Goal: Use online tool/utility: Utilize a website feature to perform a specific function

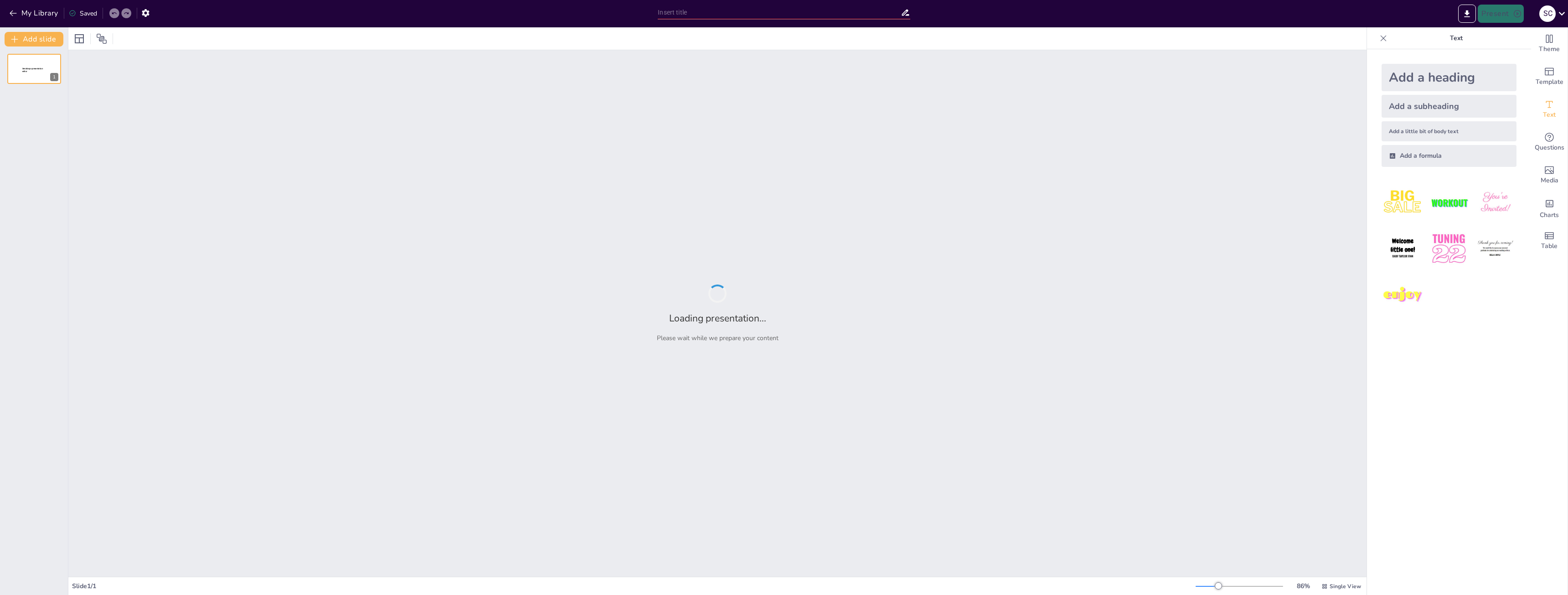
type input "Imported ESPAÑOL (VISITA 34) ULTIMA VERSION.pptx"
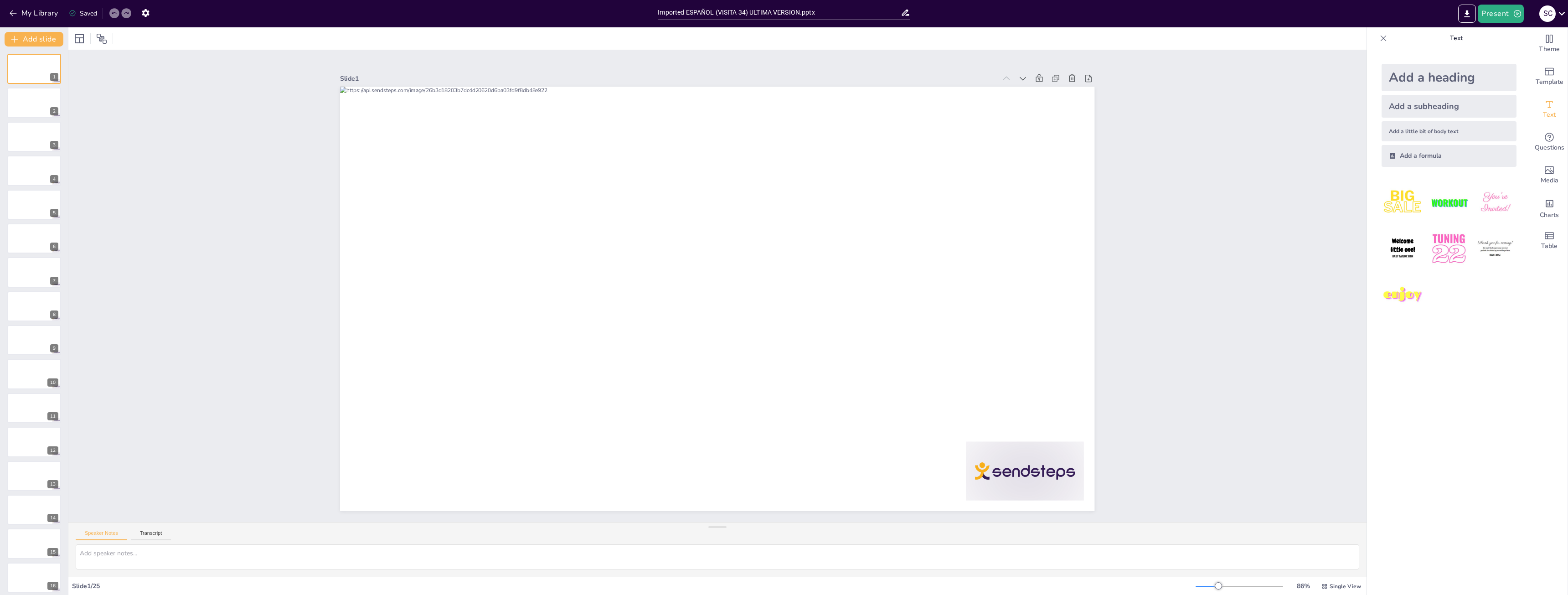
click at [1423, 79] on div "Add a heading" at bounding box center [1449, 77] width 135 height 27
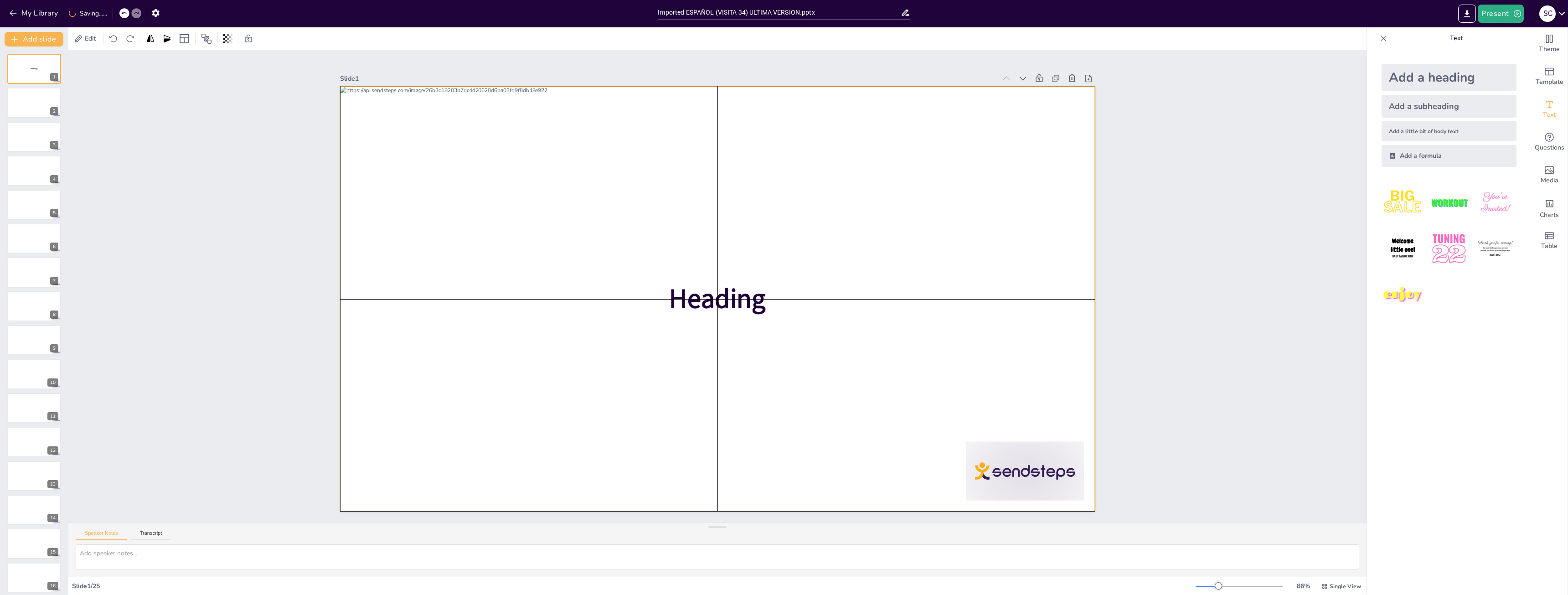
click at [1071, 222] on div at bounding box center [717, 298] width 754 height 424
click at [730, 301] on span "Heading" at bounding box center [717, 299] width 96 height 37
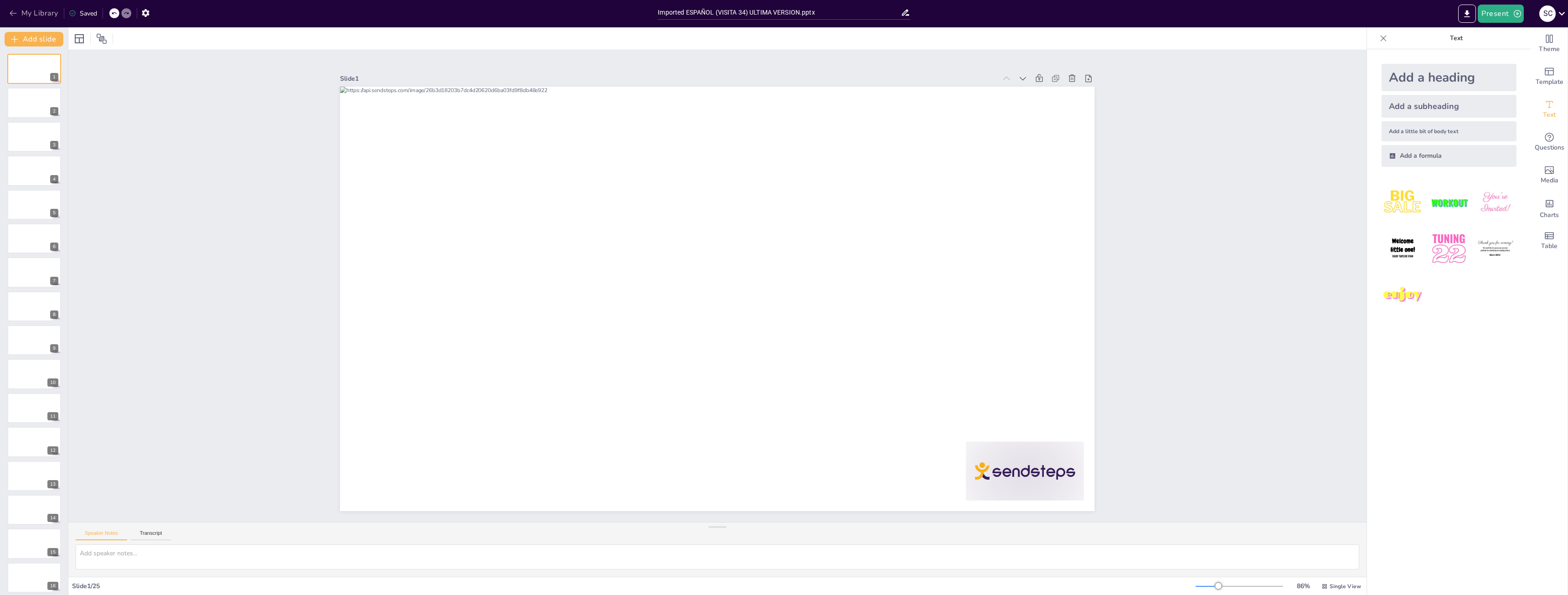
click at [13, 16] on icon "button" at bounding box center [13, 13] width 9 height 9
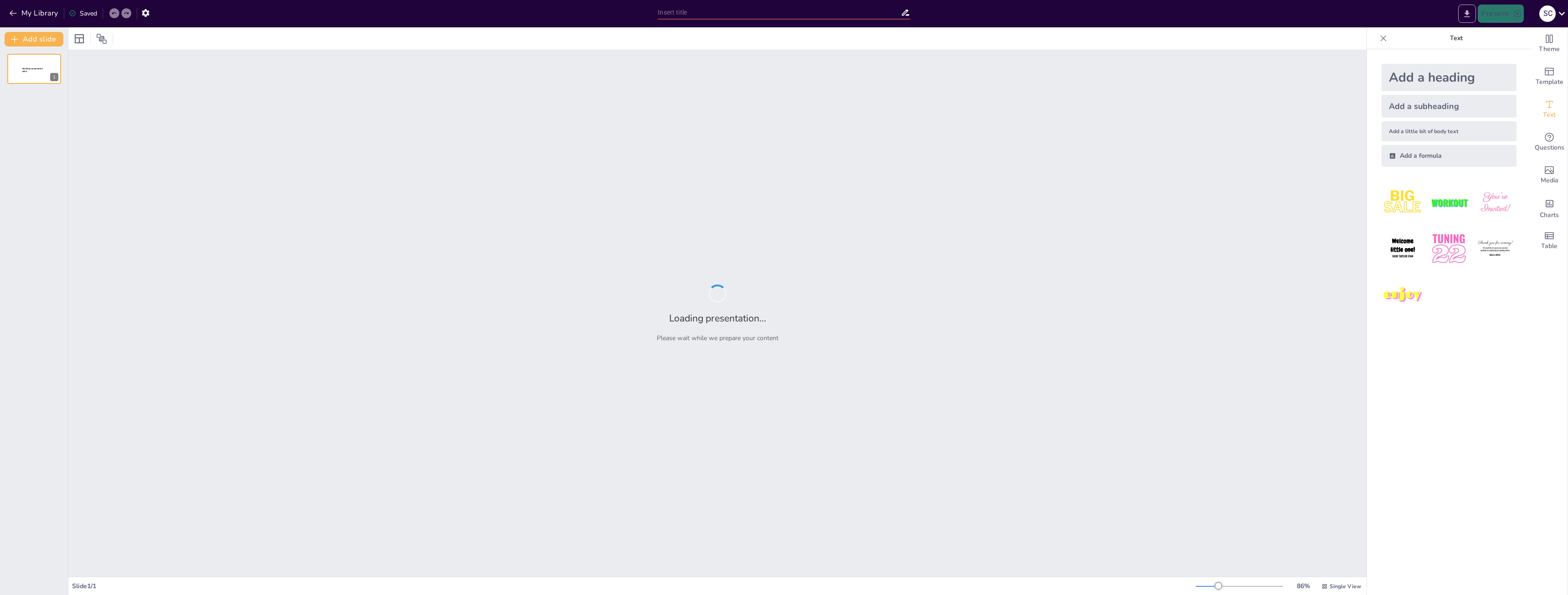
type input "Imported ESPAÑOL (VISITA 34) ULTIMA VERSION.pptx"
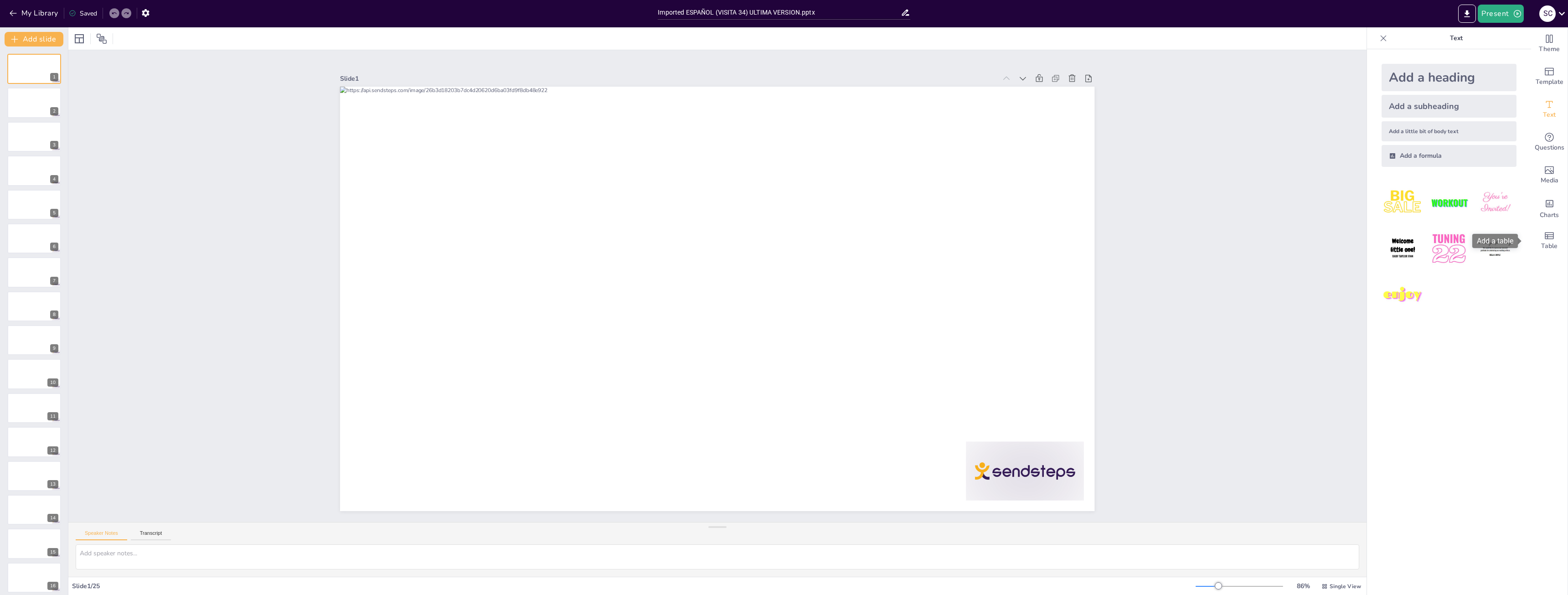
click at [1379, 37] on icon at bounding box center [1383, 38] width 9 height 9
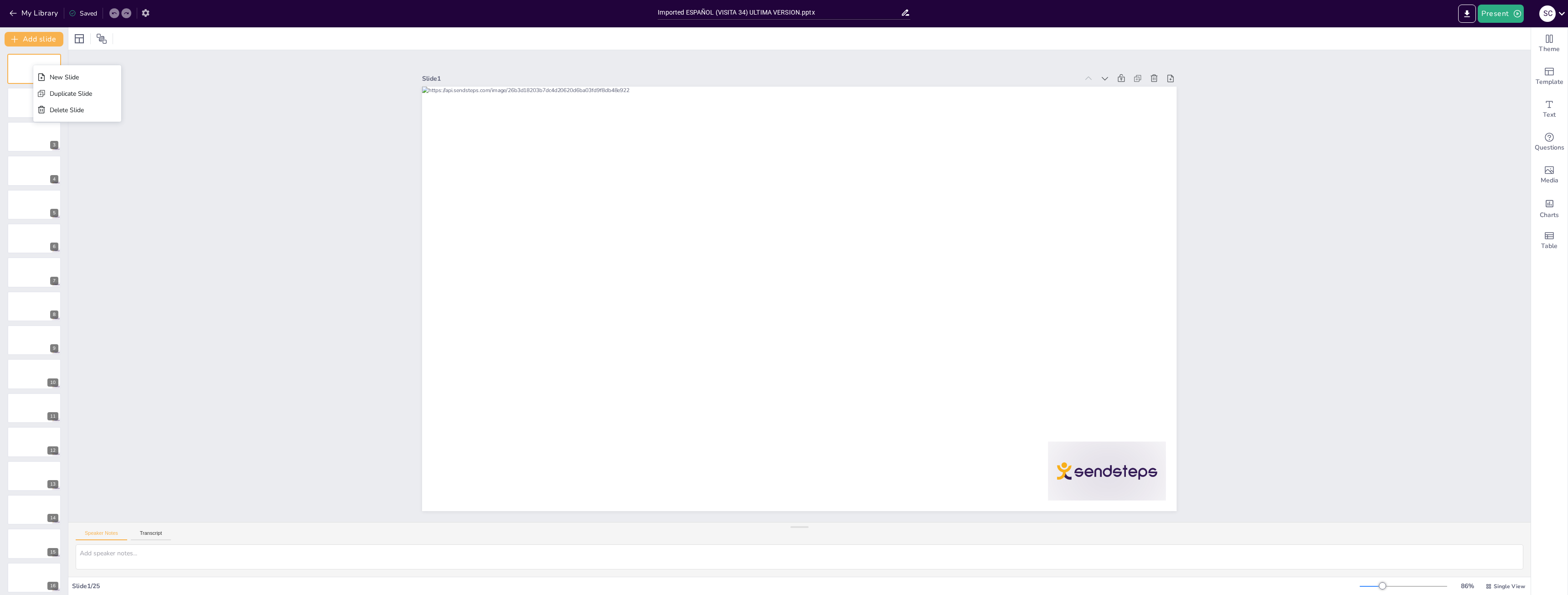
click at [151, 11] on button "button" at bounding box center [145, 12] width 17 height 16
click at [150, 12] on icon "button" at bounding box center [145, 13] width 10 height 10
